Goal: Check status: Check status

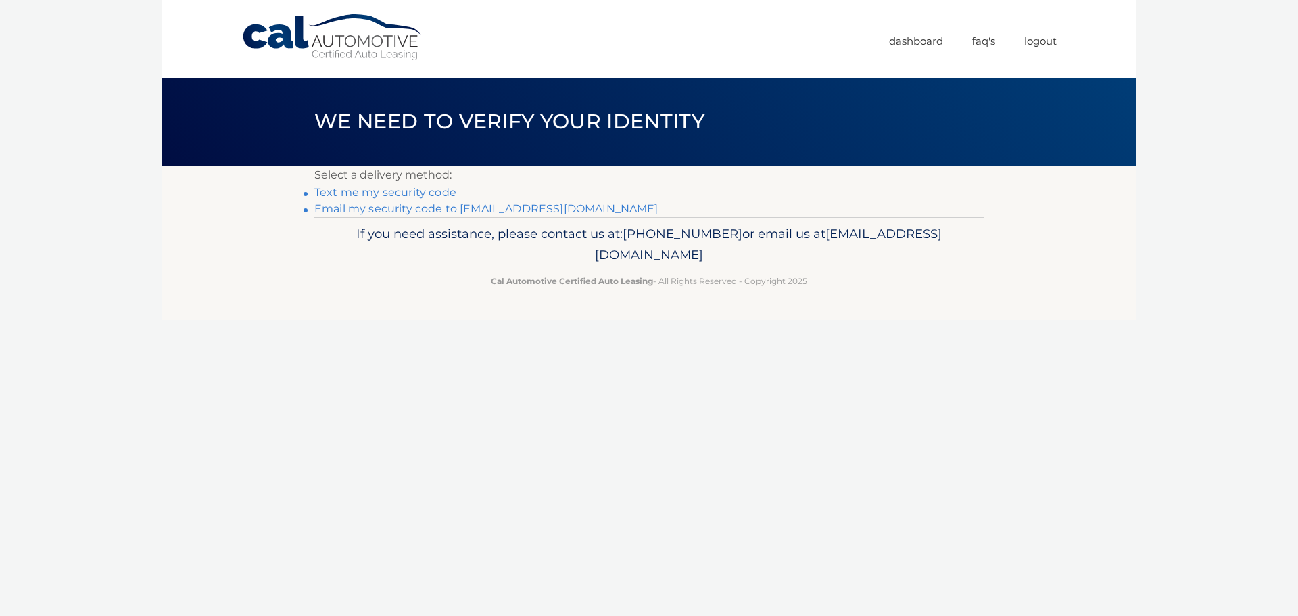
click at [437, 210] on link "Email my security code to a*****@santo.com" at bounding box center [486, 208] width 344 height 13
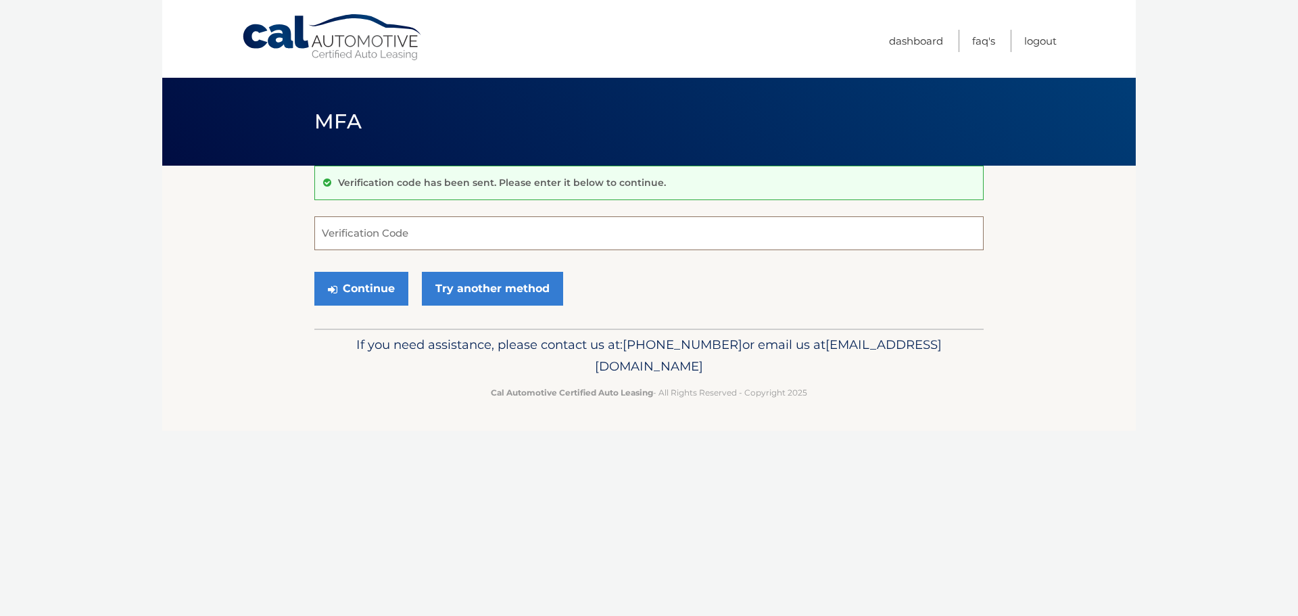
click at [440, 235] on input "Verification Code" at bounding box center [648, 233] width 669 height 34
type input "154937"
click at [362, 290] on button "Continue" at bounding box center [361, 289] width 94 height 34
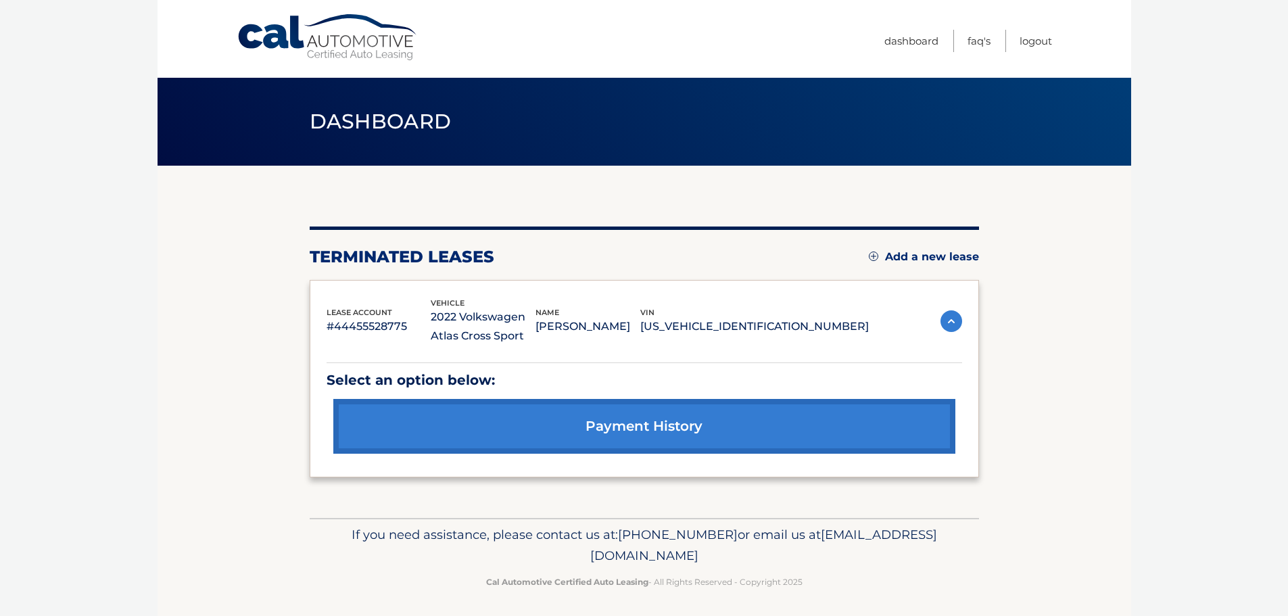
click at [954, 318] on img at bounding box center [951, 321] width 22 height 22
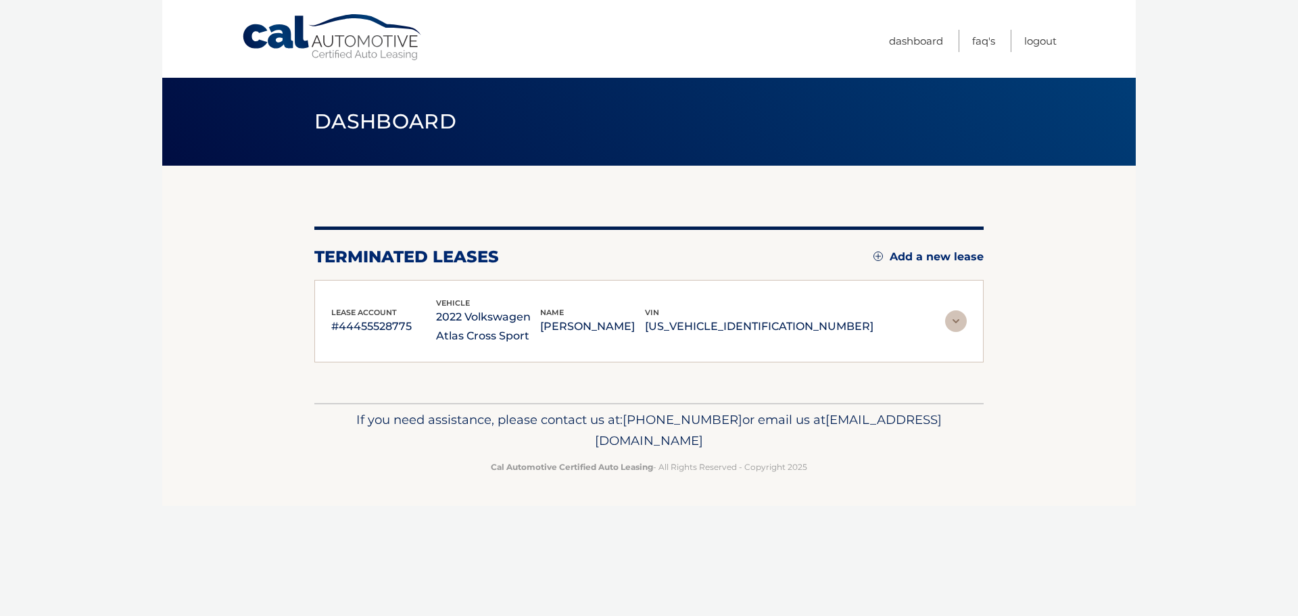
click at [954, 318] on img at bounding box center [956, 321] width 22 height 22
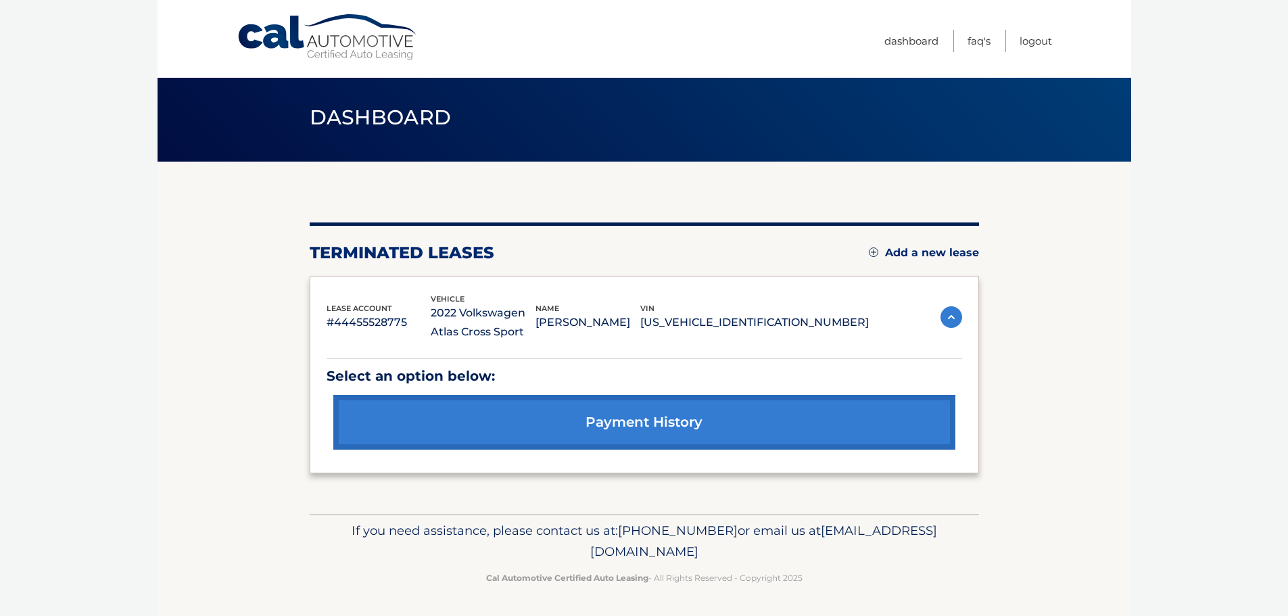
scroll to position [5, 0]
click at [926, 41] on link "Dashboard" at bounding box center [911, 41] width 54 height 22
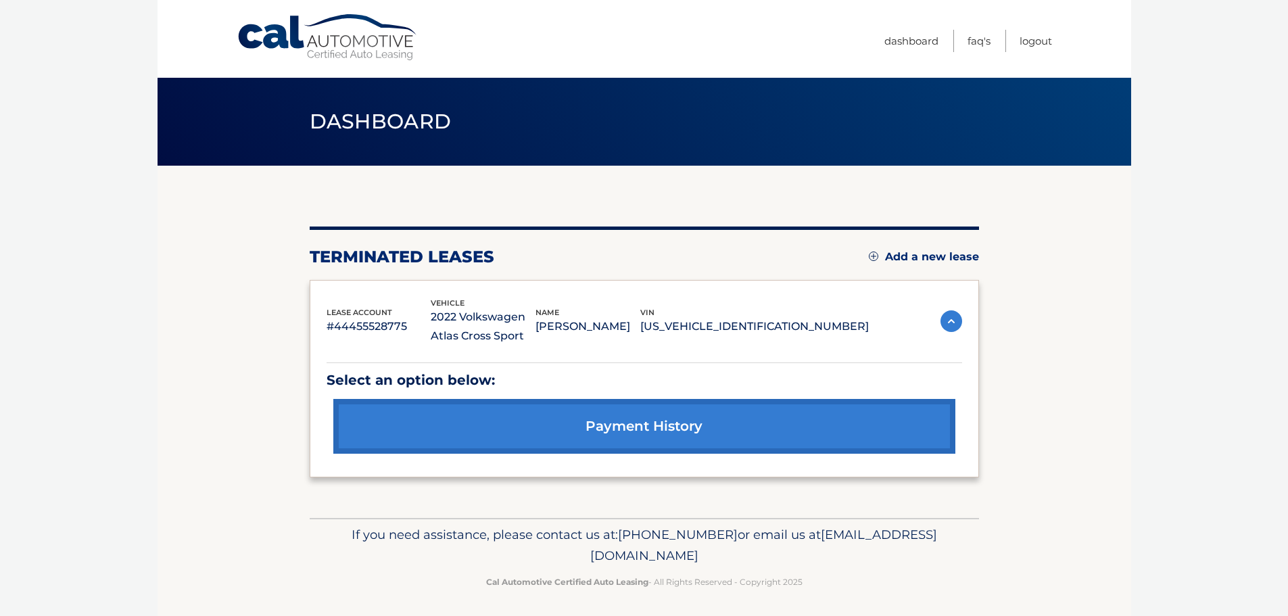
click at [683, 426] on link "payment history" at bounding box center [644, 426] width 622 height 55
